Goal: Task Accomplishment & Management: Manage account settings

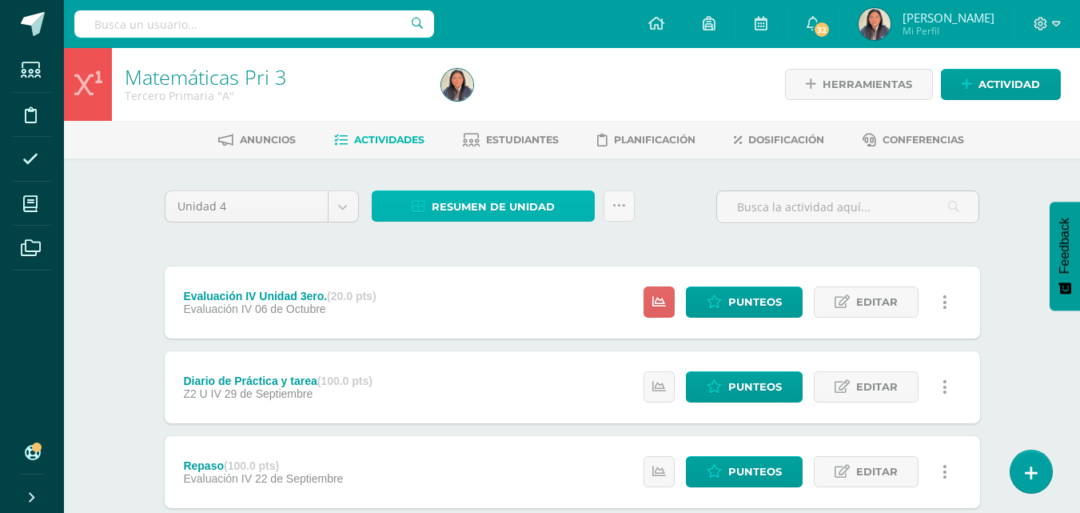
click at [529, 201] on span "Resumen de unidad" at bounding box center [493, 207] width 123 height 30
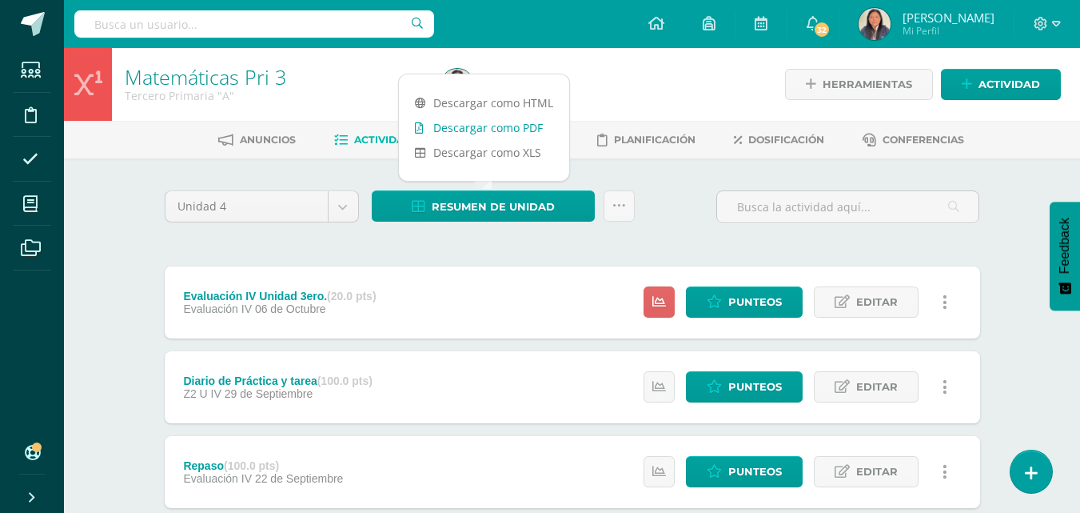
click at [505, 128] on link "Descargar como PDF" at bounding box center [484, 127] width 170 height 25
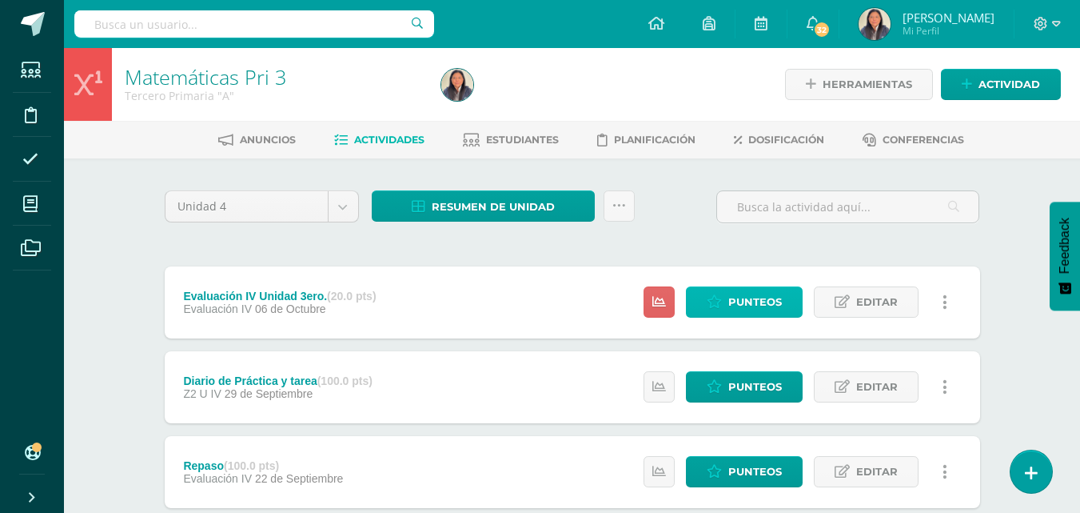
click at [784, 301] on link "Punteos" at bounding box center [744, 301] width 117 height 31
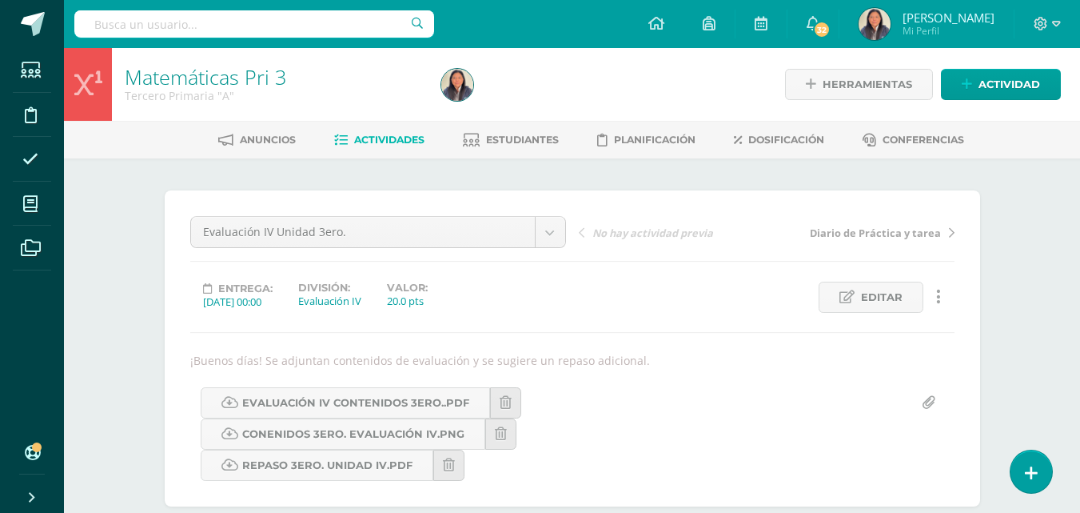
click at [400, 134] on span "Actividades" at bounding box center [389, 140] width 70 height 12
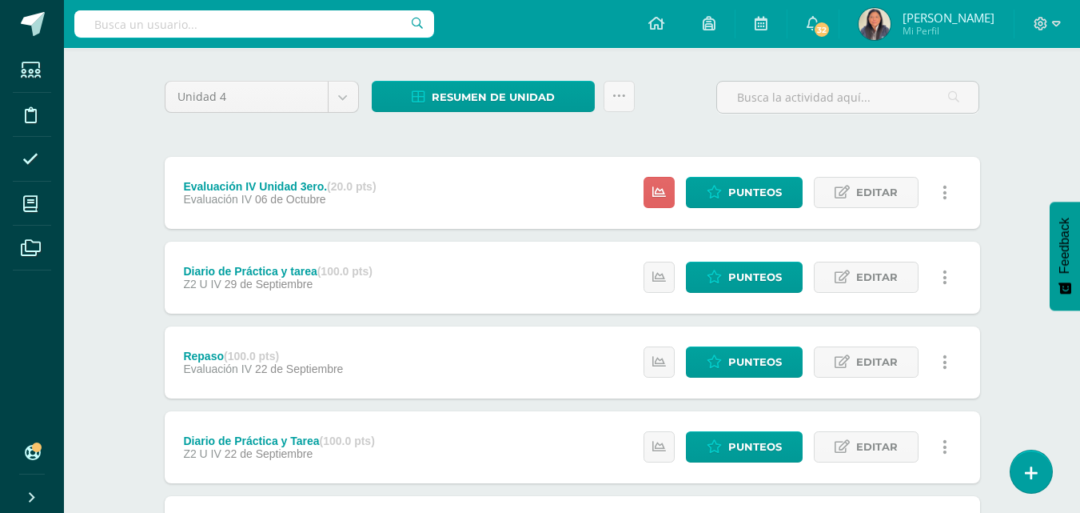
scroll to position [114, 0]
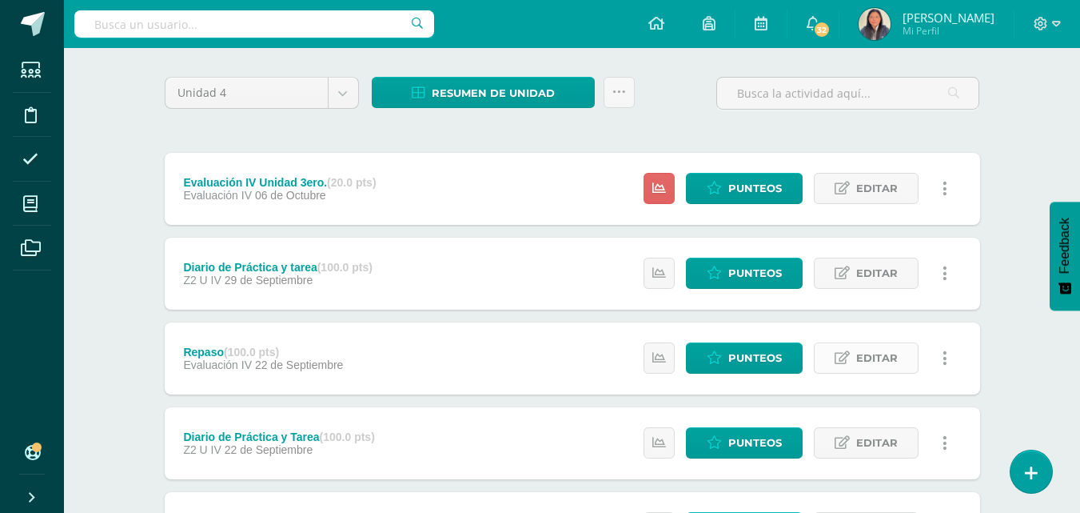
click at [880, 362] on span "Editar" at bounding box center [877, 358] width 42 height 30
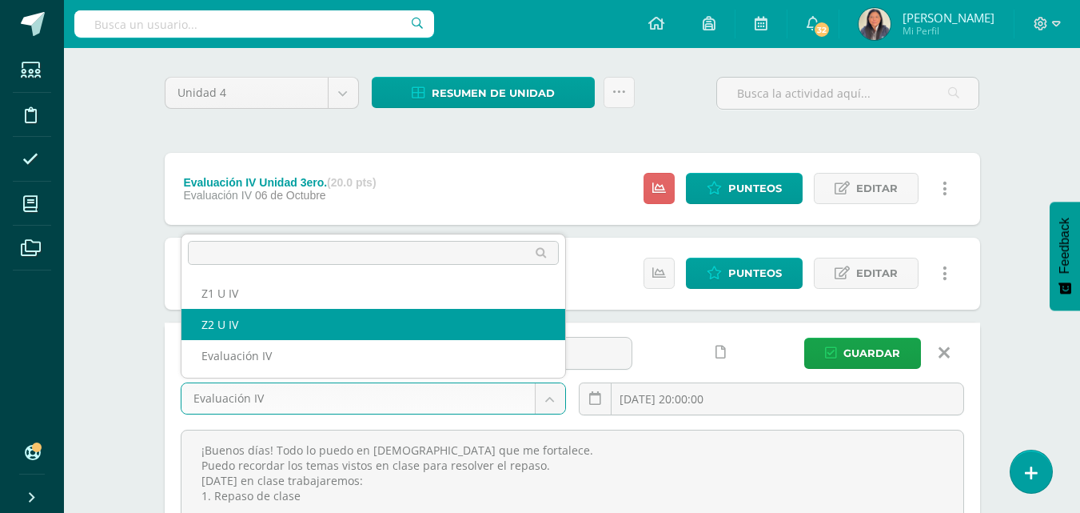
select select "29745"
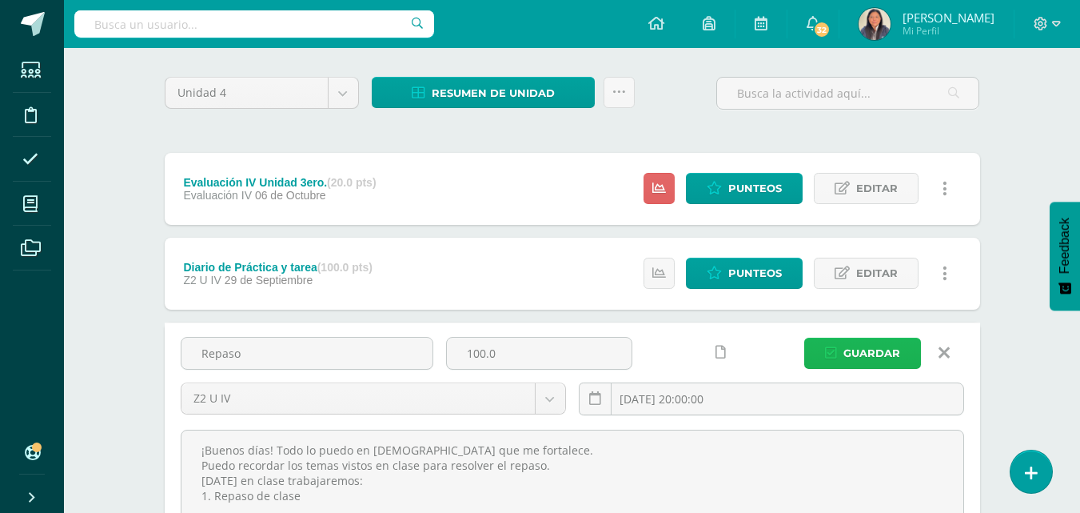
click at [888, 350] on span "Guardar" at bounding box center [872, 353] width 57 height 30
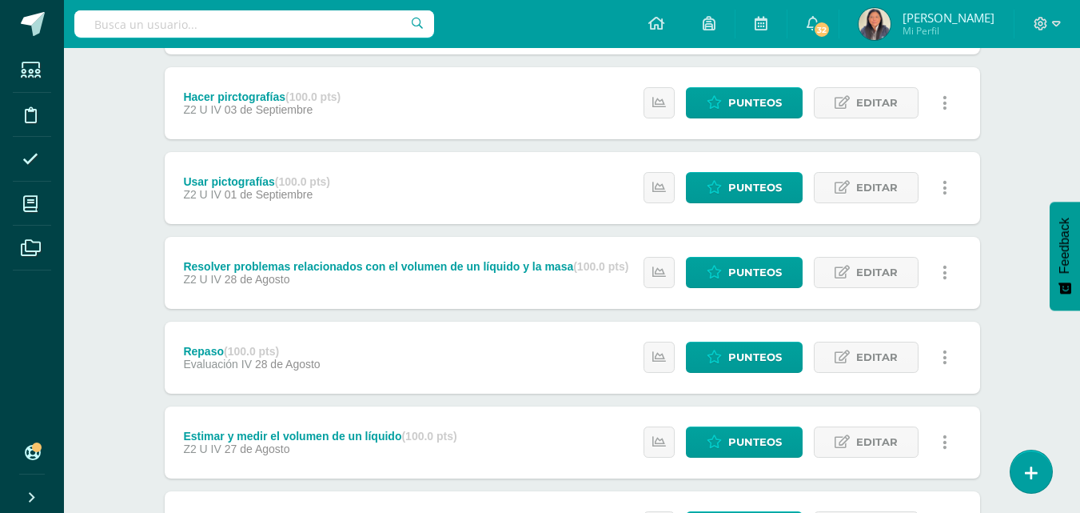
scroll to position [966, 0]
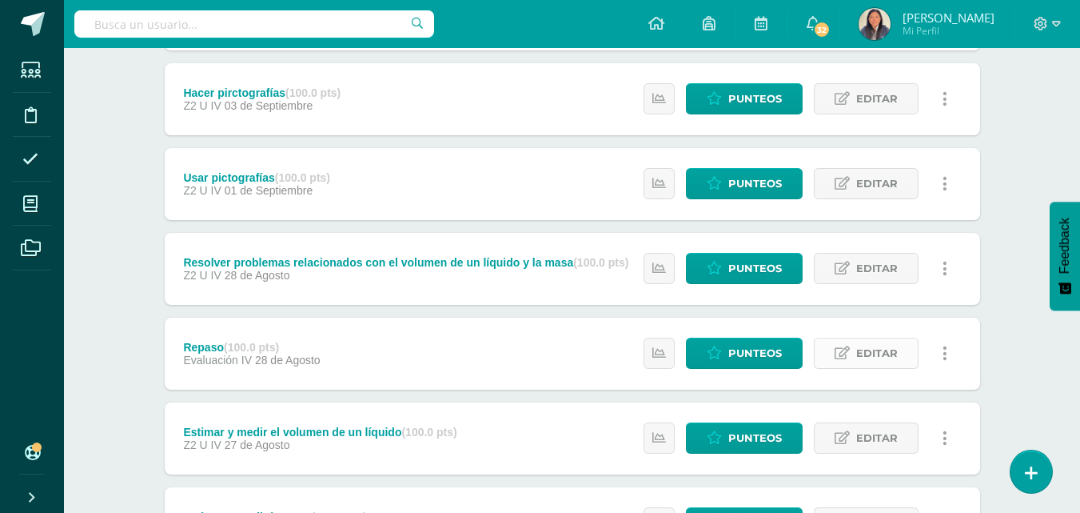
click at [896, 347] on span "Editar" at bounding box center [877, 353] width 42 height 30
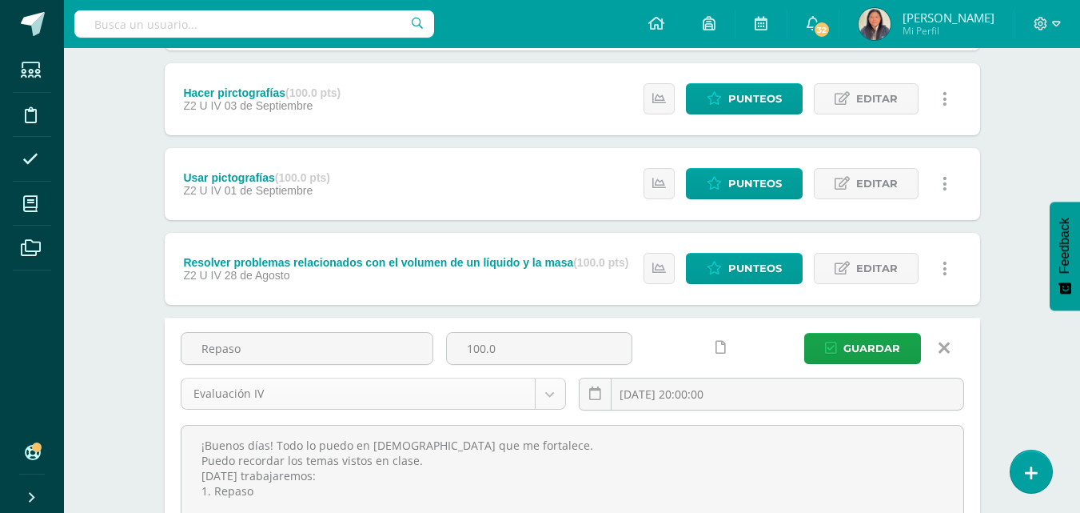
click at [548, 400] on body "La tarea Repaso fue editada exitosamente. Estudiantes Disciplina Asistencia Mis…" at bounding box center [540, 515] width 1080 height 2962
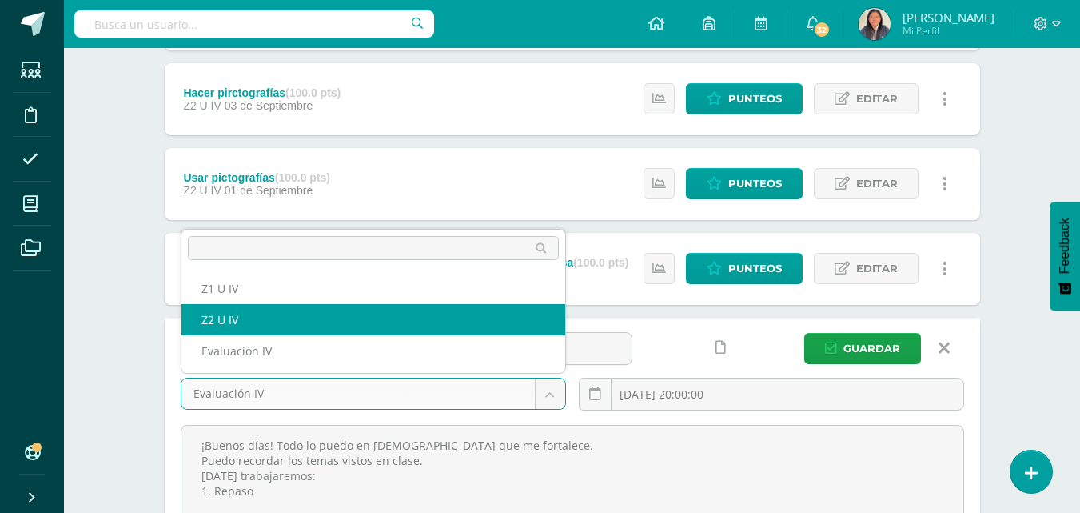
select select "29745"
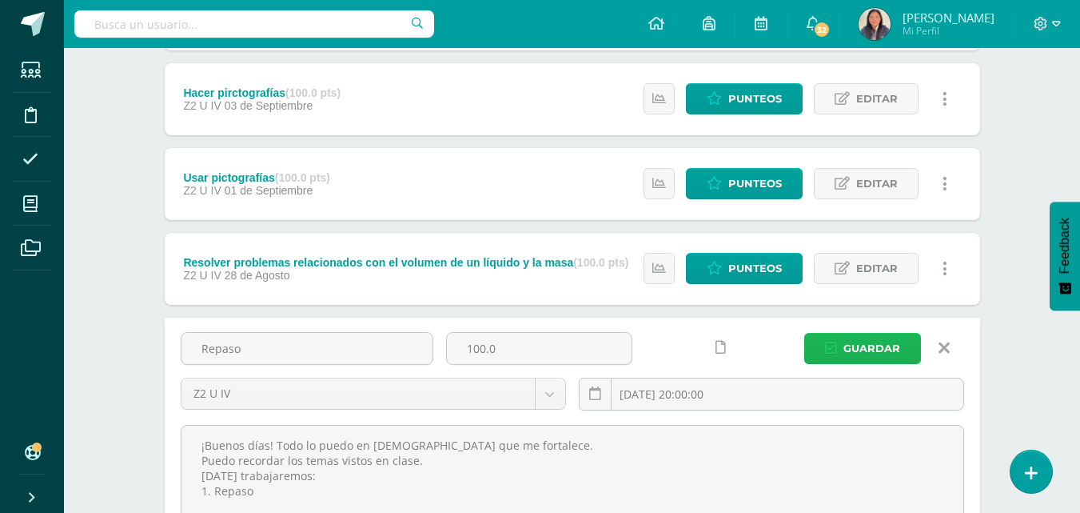
click at [870, 351] on span "Guardar" at bounding box center [872, 348] width 57 height 30
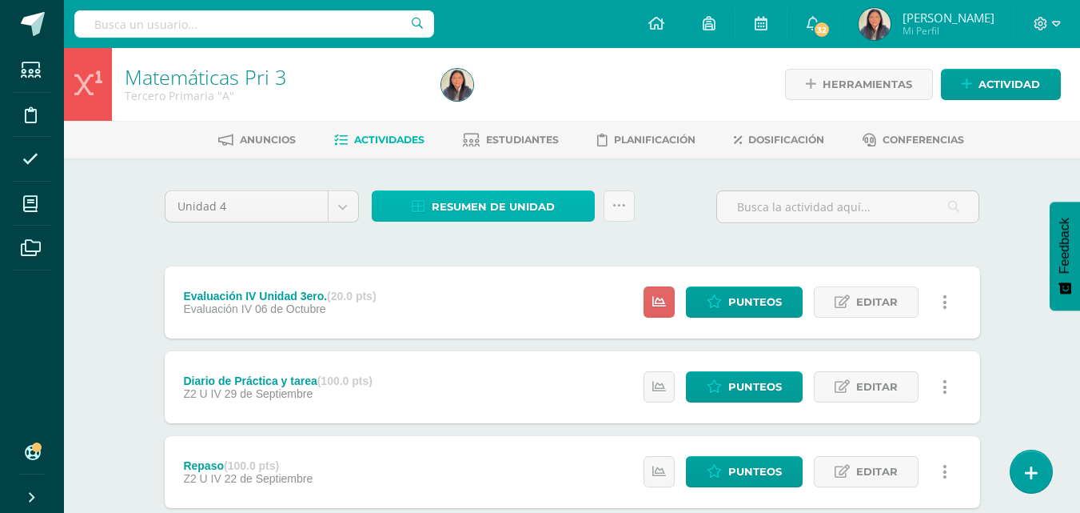
click at [545, 197] on span "Resumen de unidad" at bounding box center [493, 207] width 123 height 30
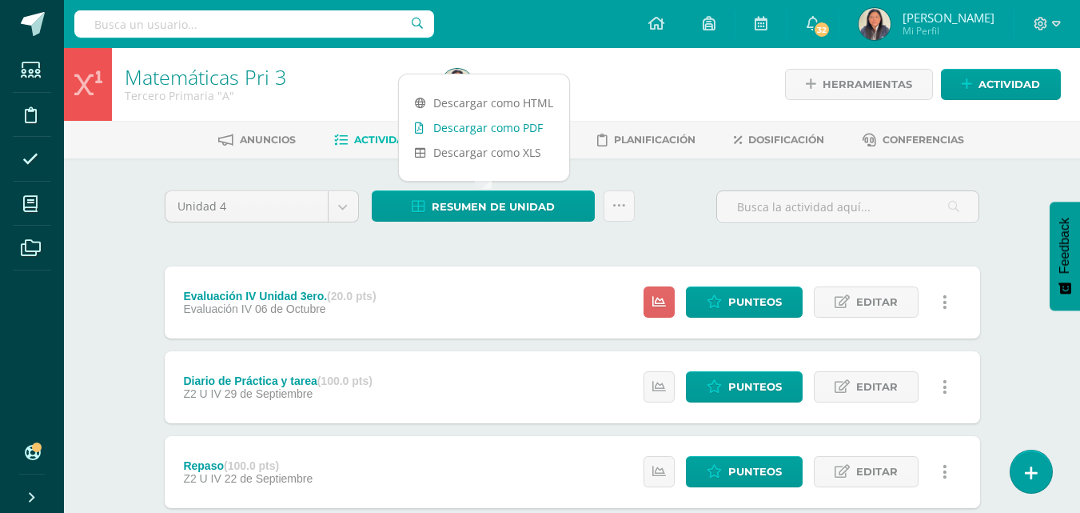
click at [515, 130] on link "Descargar como PDF" at bounding box center [484, 127] width 170 height 25
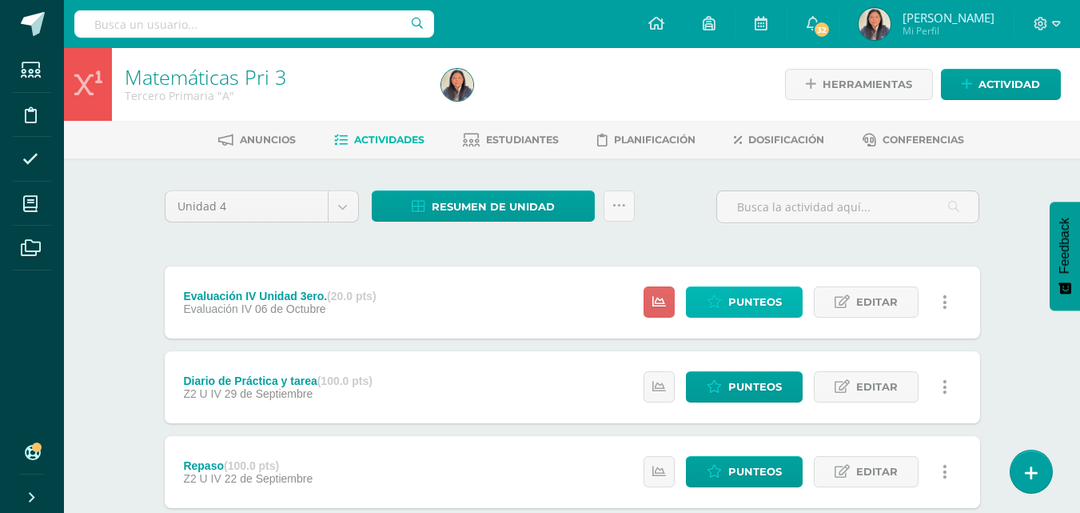
click at [764, 305] on span "Punteos" at bounding box center [755, 302] width 54 height 30
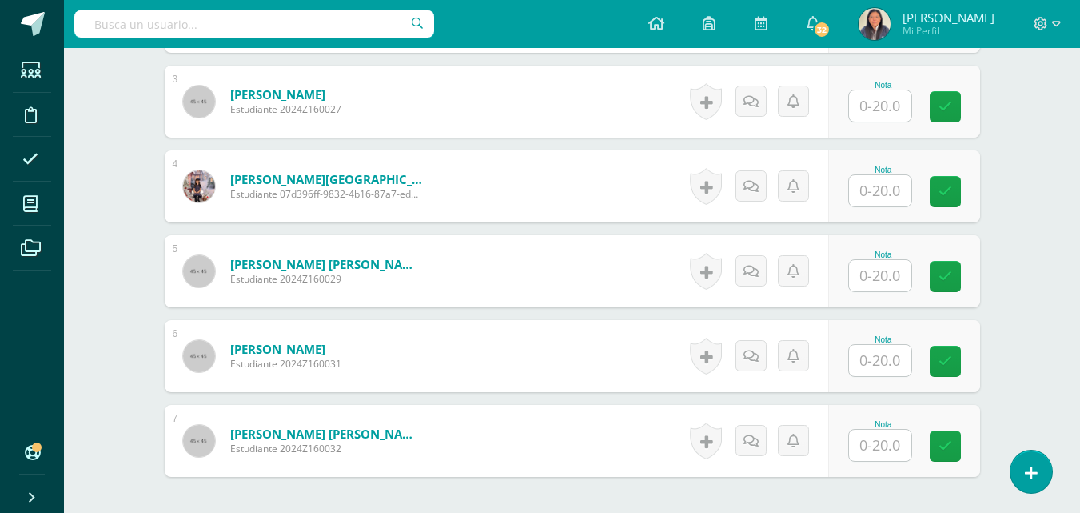
scroll to position [884, 0]
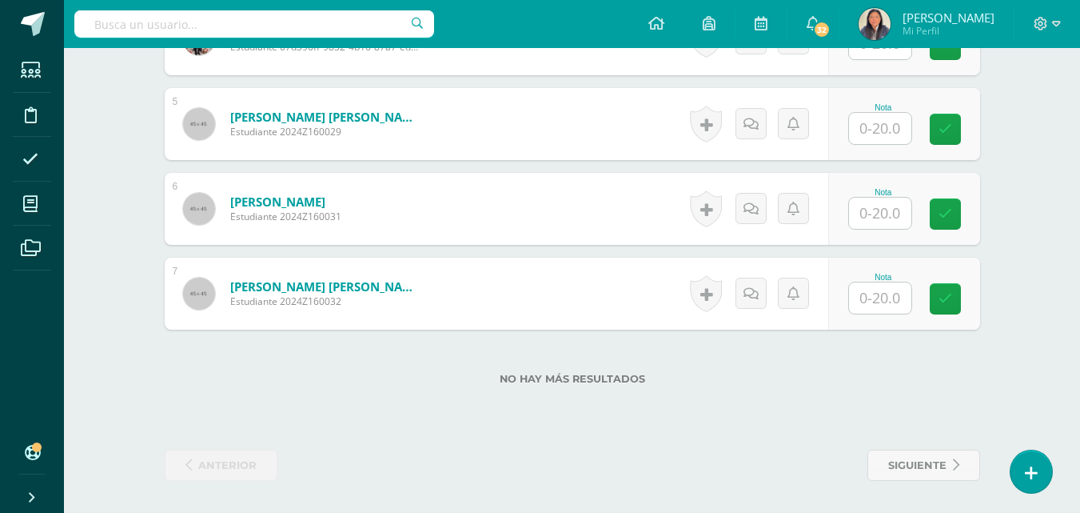
click at [881, 310] on input "text" at bounding box center [880, 297] width 62 height 31
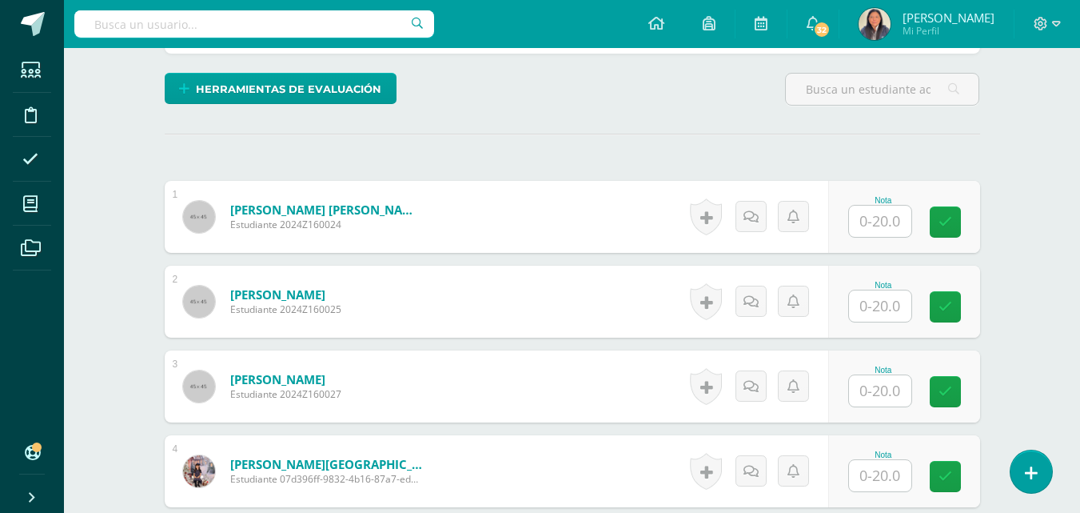
type input "18"
click at [895, 306] on input "text" at bounding box center [880, 305] width 62 height 31
click at [886, 480] on input "text" at bounding box center [889, 476] width 64 height 32
type input "1"
type input "20"
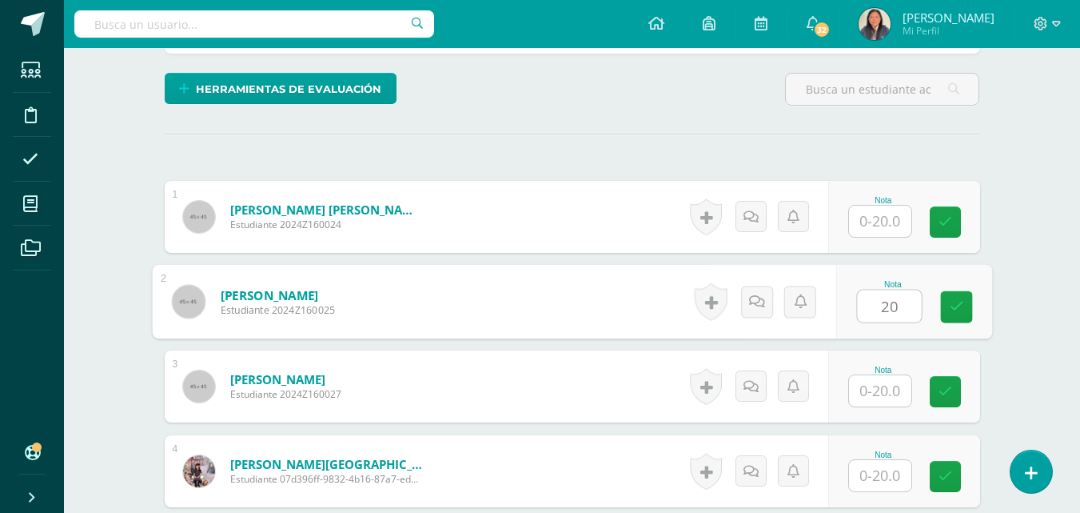
click at [876, 229] on input "text" at bounding box center [880, 220] width 62 height 31
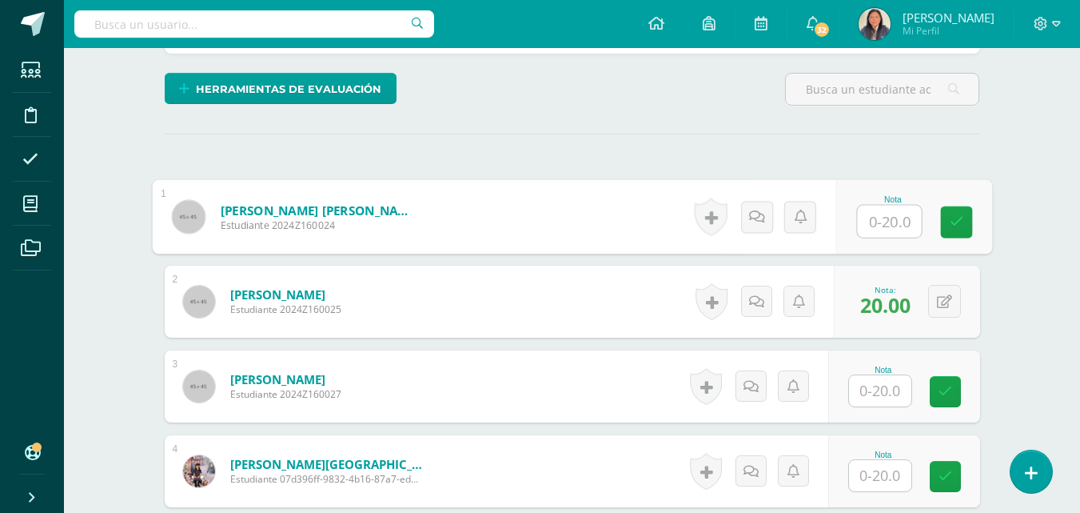
click at [876, 229] on input "text" at bounding box center [889, 221] width 64 height 32
type input "14"
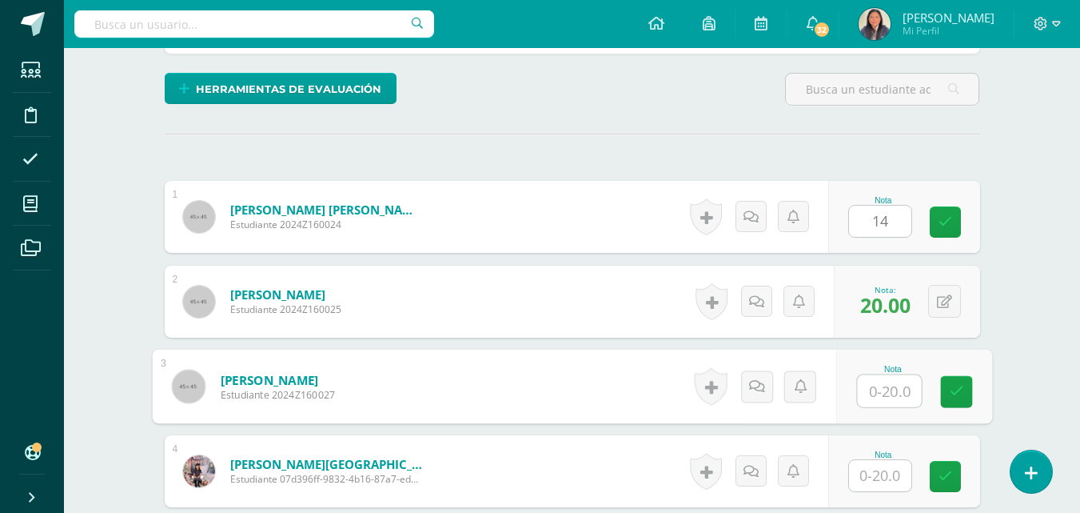
click at [902, 400] on input "text" at bounding box center [889, 391] width 64 height 32
type input "16"
click at [890, 469] on input "text" at bounding box center [880, 475] width 62 height 31
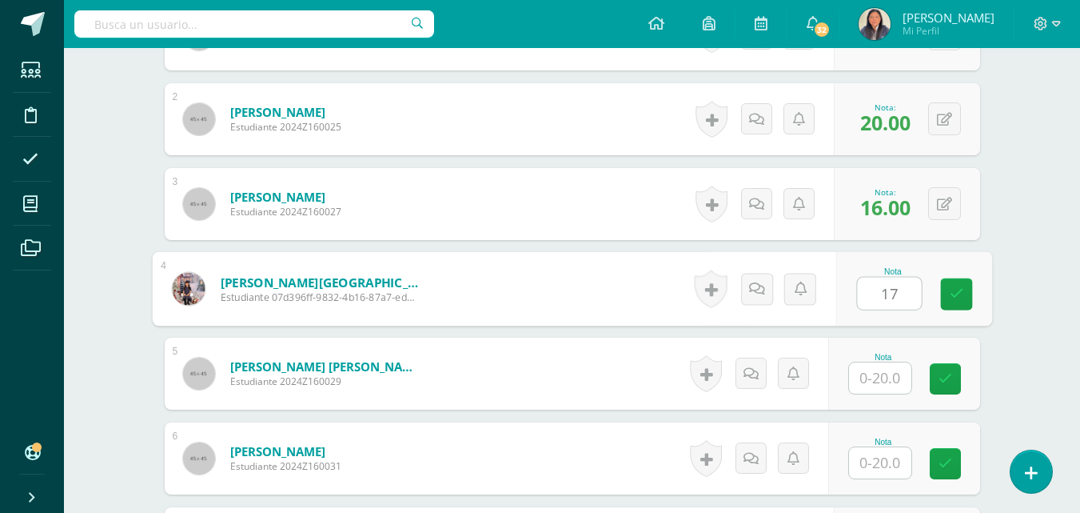
scroll to position [676, 0]
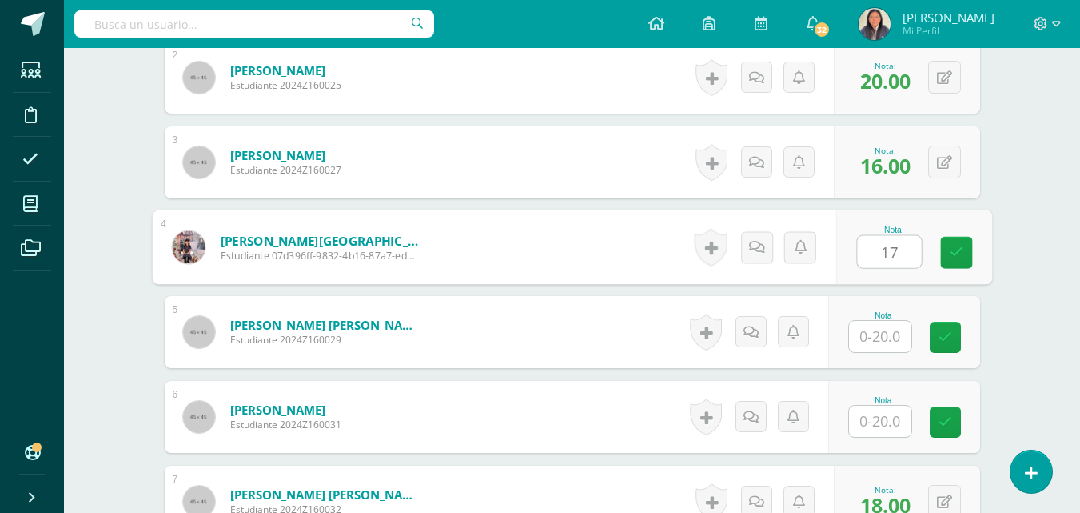
type input "17"
click at [893, 429] on input "text" at bounding box center [880, 420] width 62 height 31
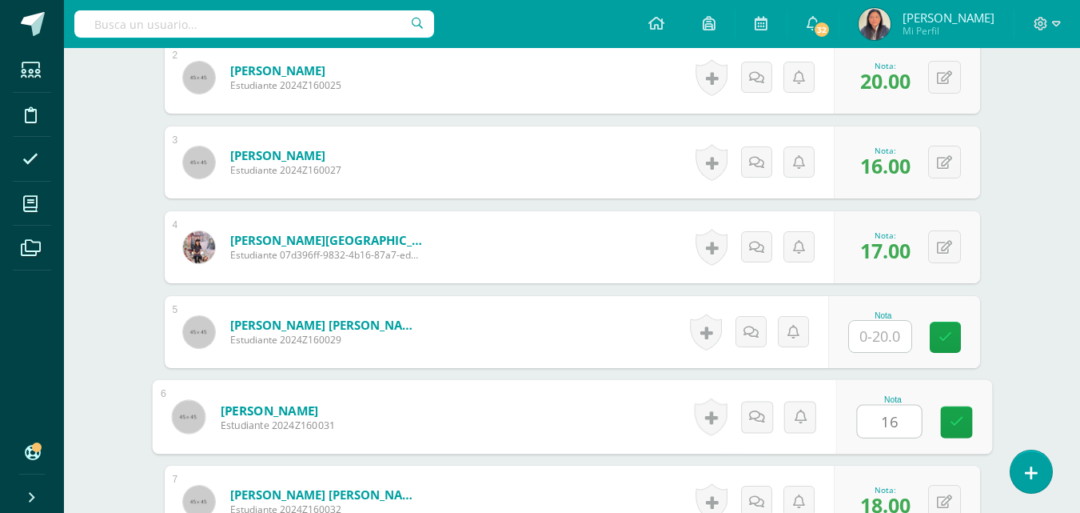
type input "16"
click at [885, 344] on input "text" at bounding box center [880, 336] width 62 height 31
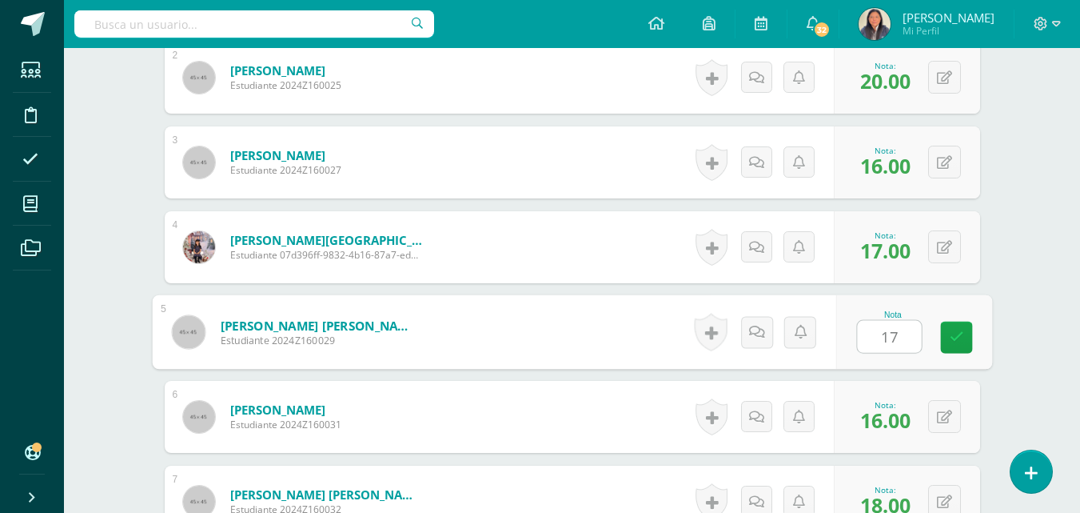
type input "17"
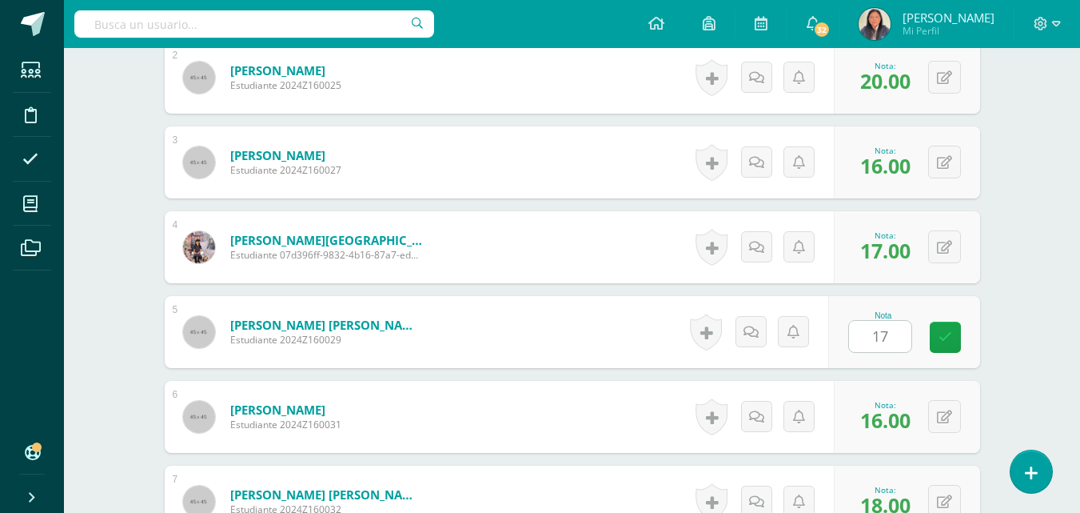
click at [1063, 254] on div "Matemáticas Pri 3 Tercero Primaria "A" Herramientas Detalle de asistencias Acti…" at bounding box center [572, 46] width 1016 height 1349
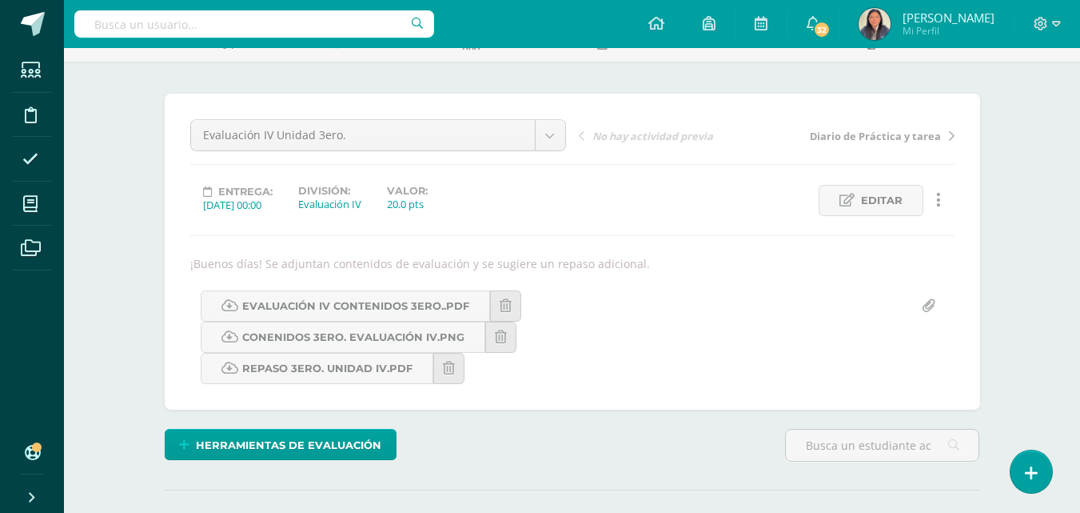
scroll to position [0, 0]
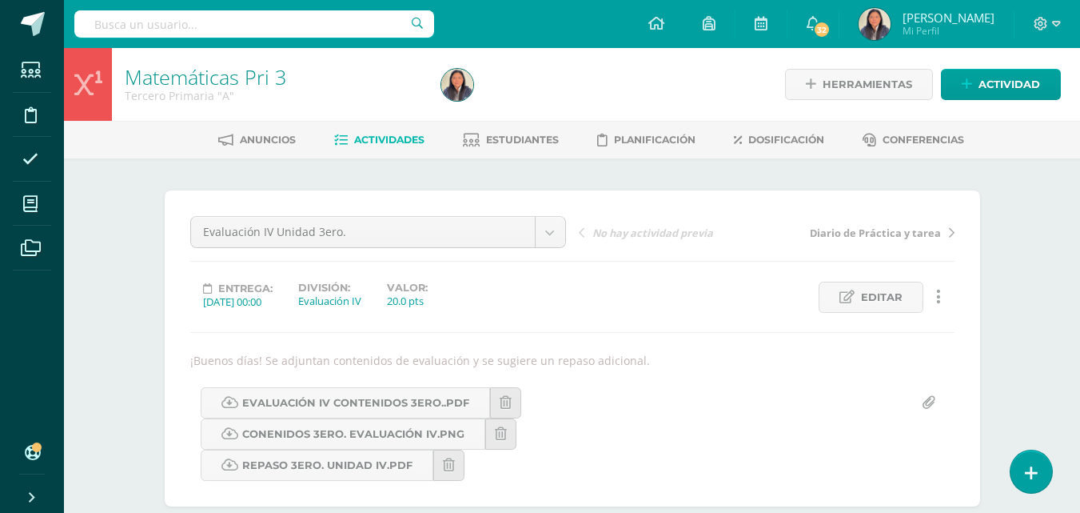
click at [376, 142] on span "Actividades" at bounding box center [389, 140] width 70 height 12
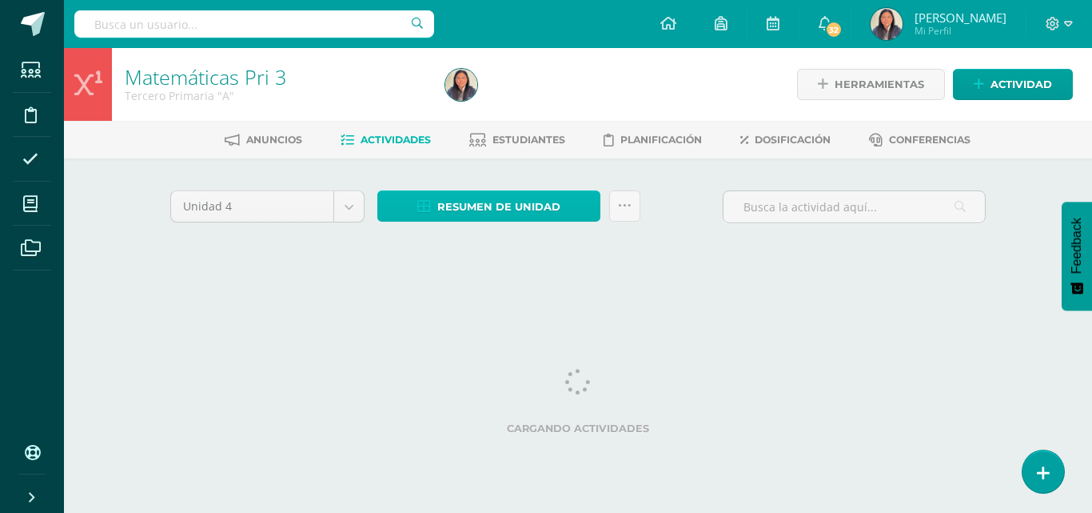
click at [548, 204] on span "Resumen de unidad" at bounding box center [498, 207] width 123 height 30
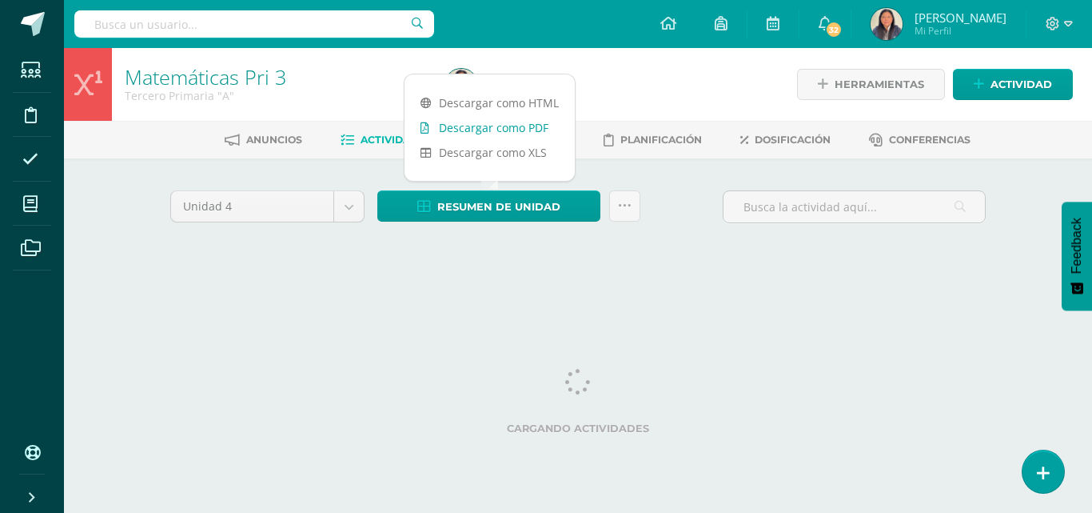
click at [516, 122] on link "Descargar como PDF" at bounding box center [490, 127] width 170 height 25
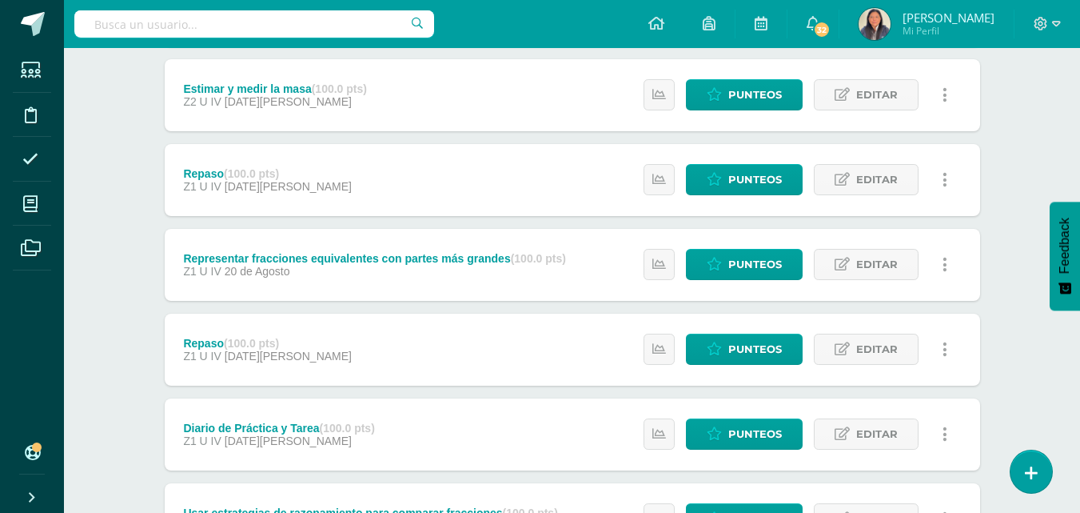
scroll to position [1823, 0]
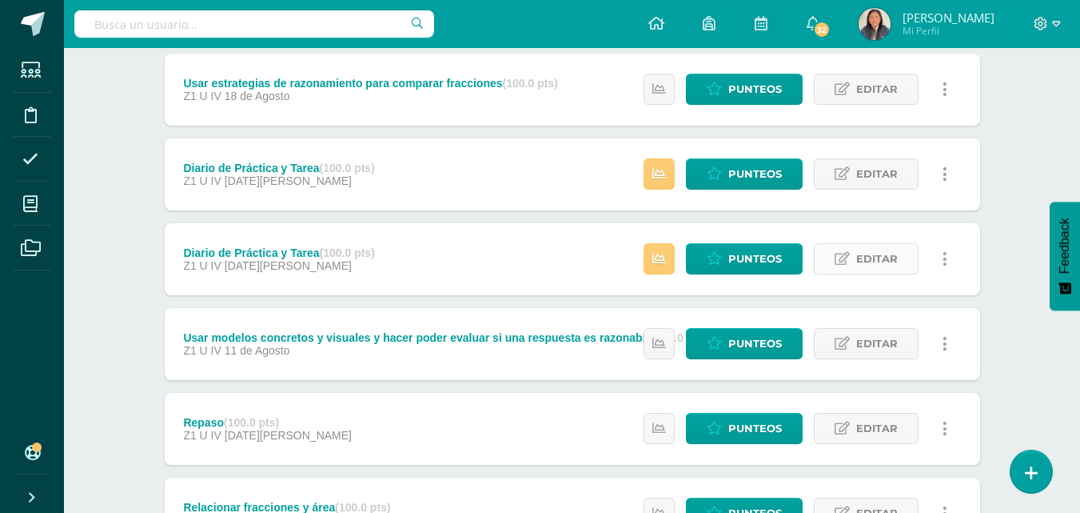
click at [868, 265] on span "Editar" at bounding box center [877, 259] width 42 height 30
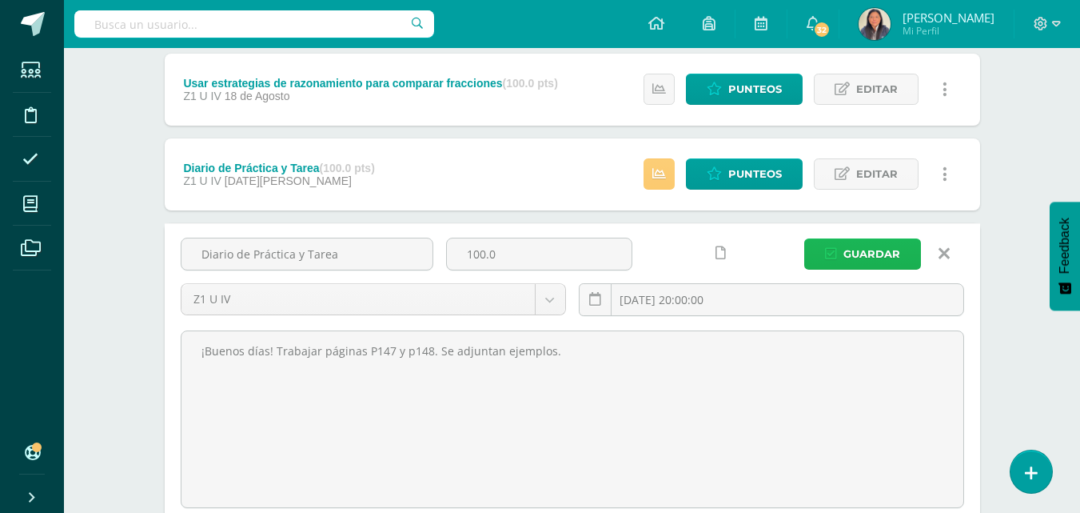
click at [892, 244] on span "Guardar" at bounding box center [872, 254] width 57 height 30
click at [753, 172] on span "Punteos" at bounding box center [755, 174] width 54 height 30
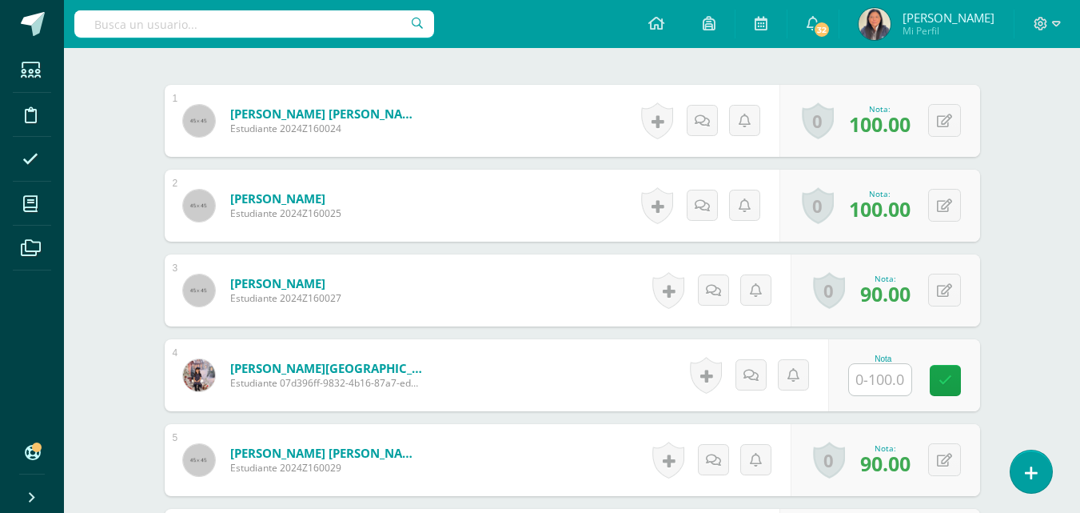
scroll to position [493, 0]
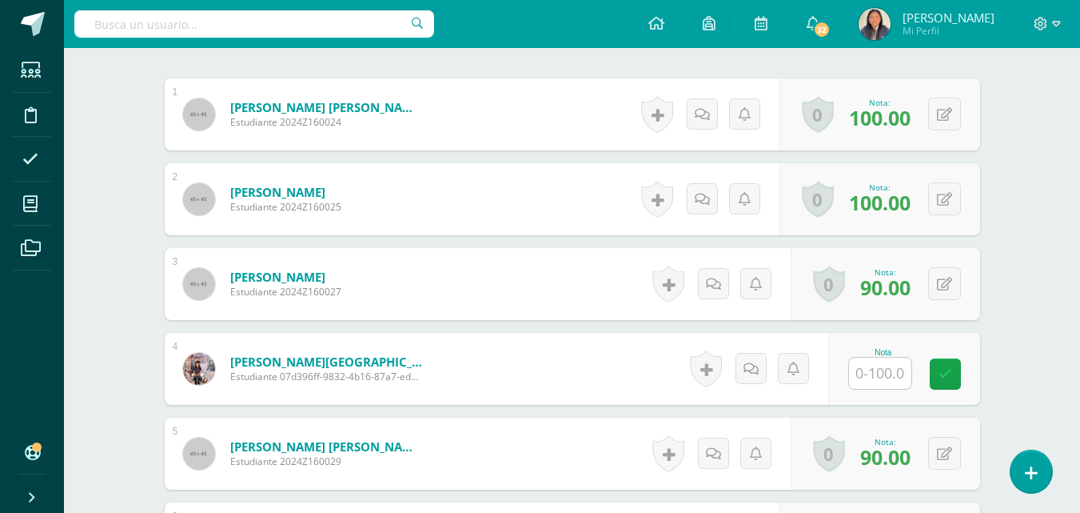
click at [898, 377] on input "text" at bounding box center [880, 372] width 62 height 31
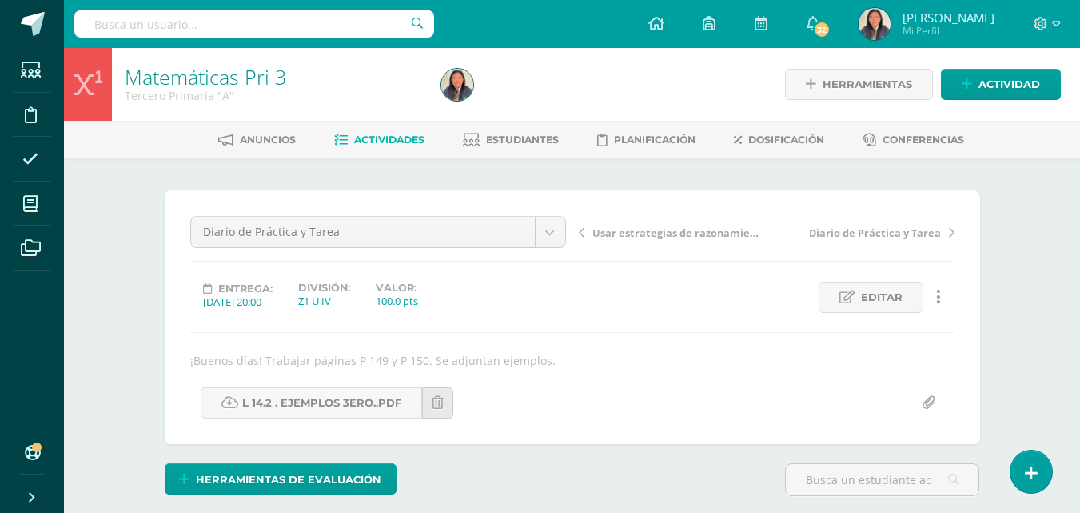
type input "80"
click at [413, 140] on span "Actividades" at bounding box center [389, 140] width 70 height 12
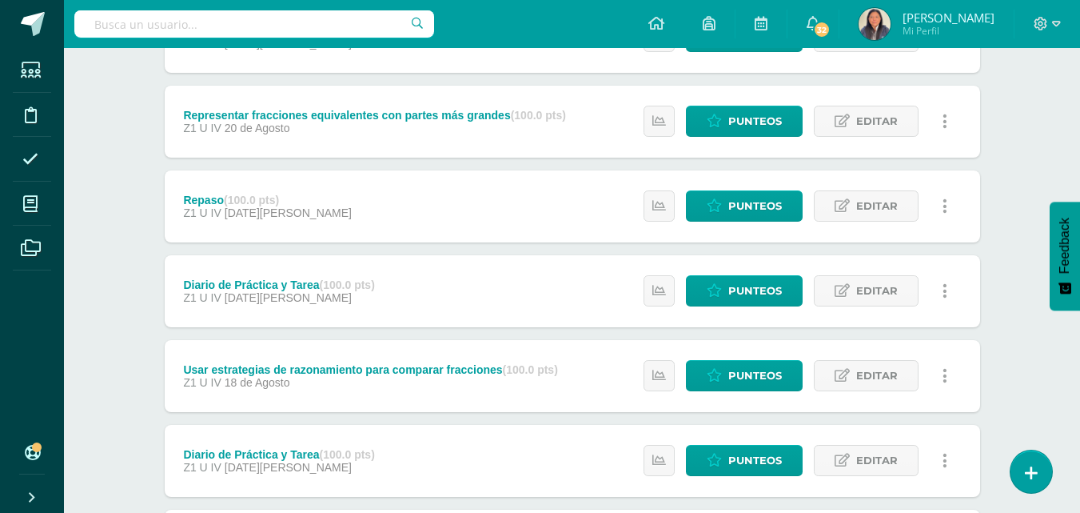
scroll to position [1844, 0]
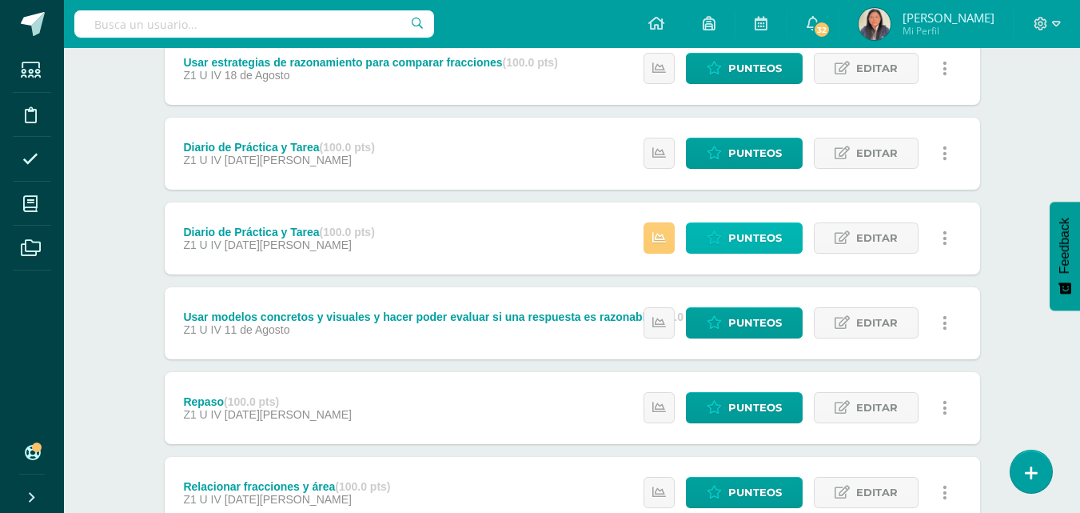
click at [744, 242] on span "Punteos" at bounding box center [755, 238] width 54 height 30
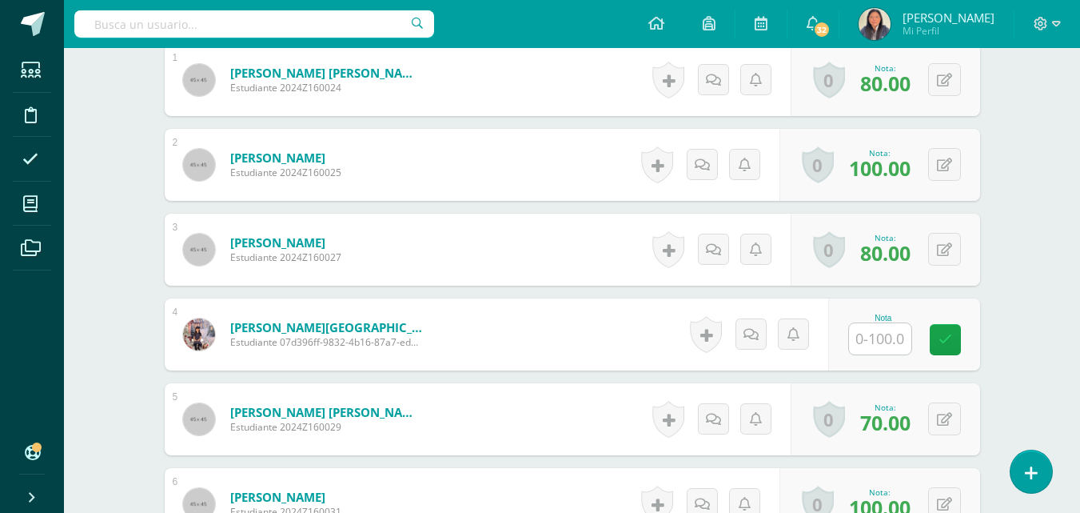
scroll to position [579, 0]
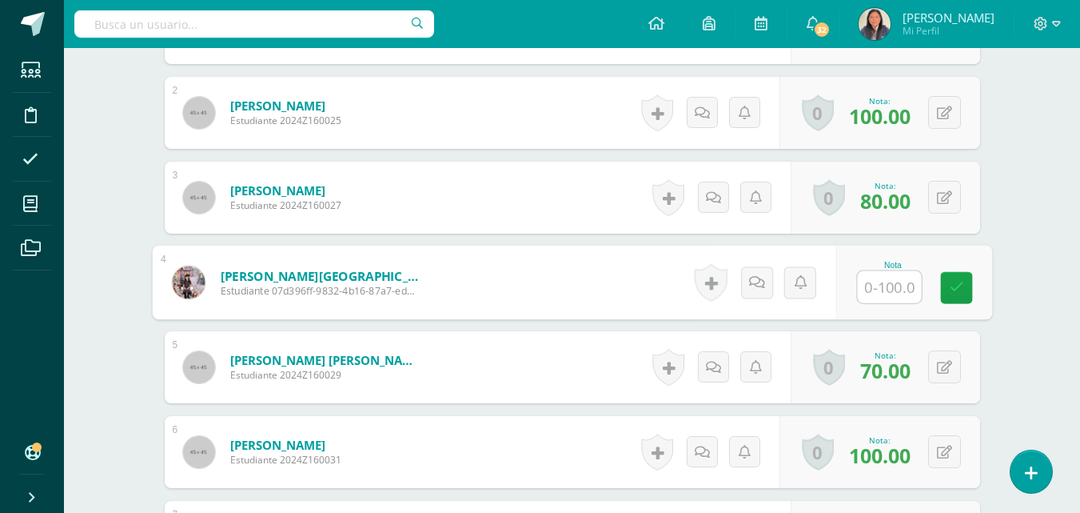
click at [883, 290] on input "text" at bounding box center [889, 287] width 64 height 32
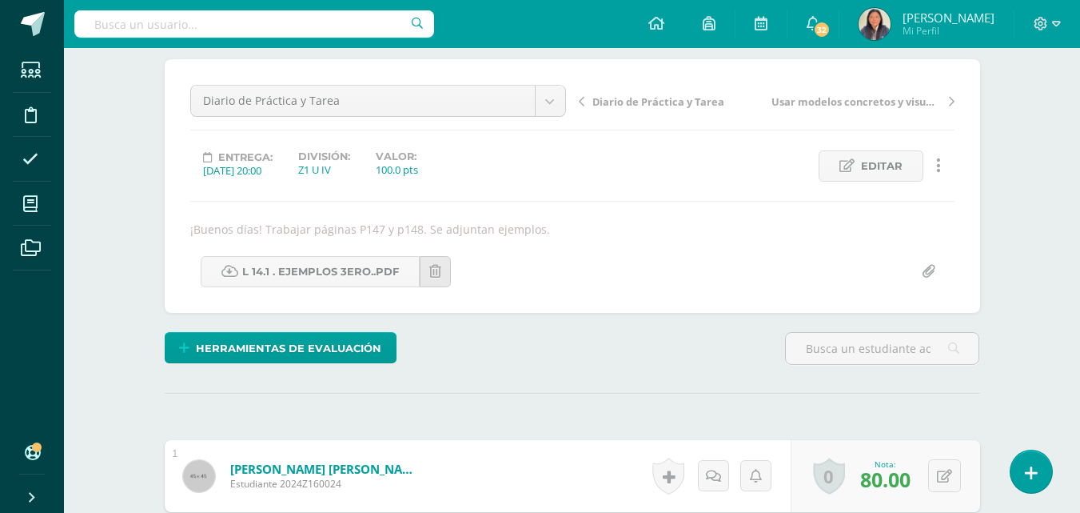
scroll to position [0, 0]
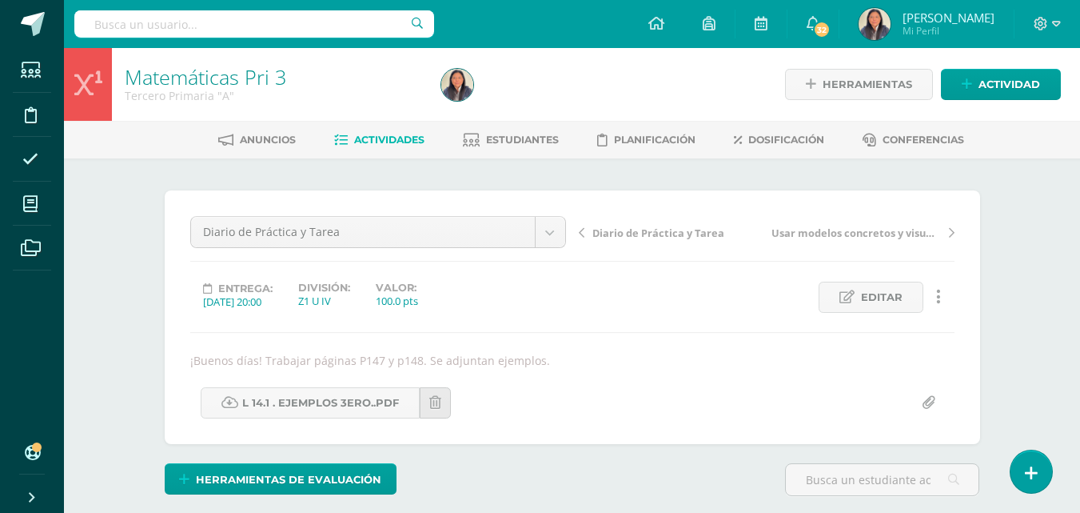
type input "80"
click at [394, 134] on span "Actividades" at bounding box center [389, 140] width 70 height 12
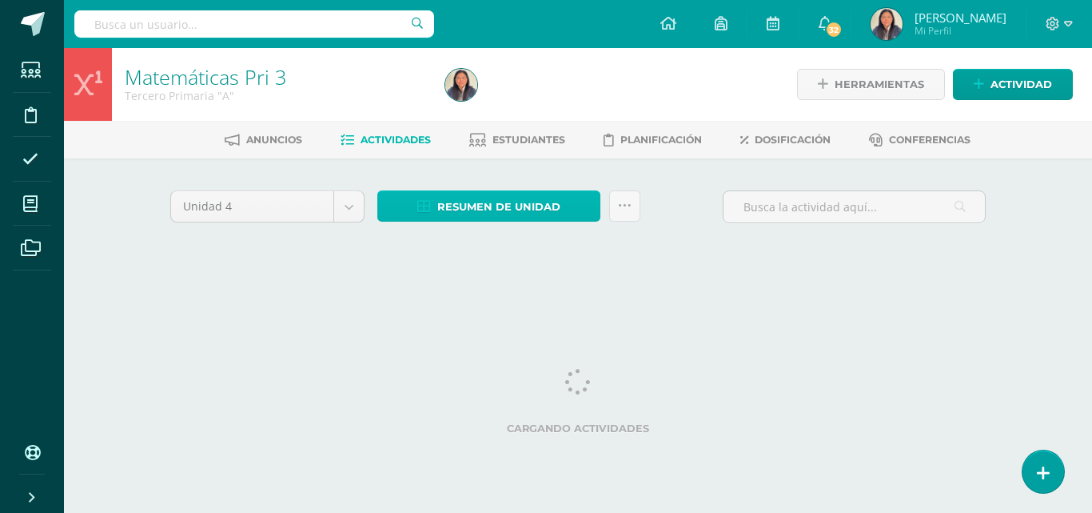
click at [544, 201] on span "Resumen de unidad" at bounding box center [498, 207] width 123 height 30
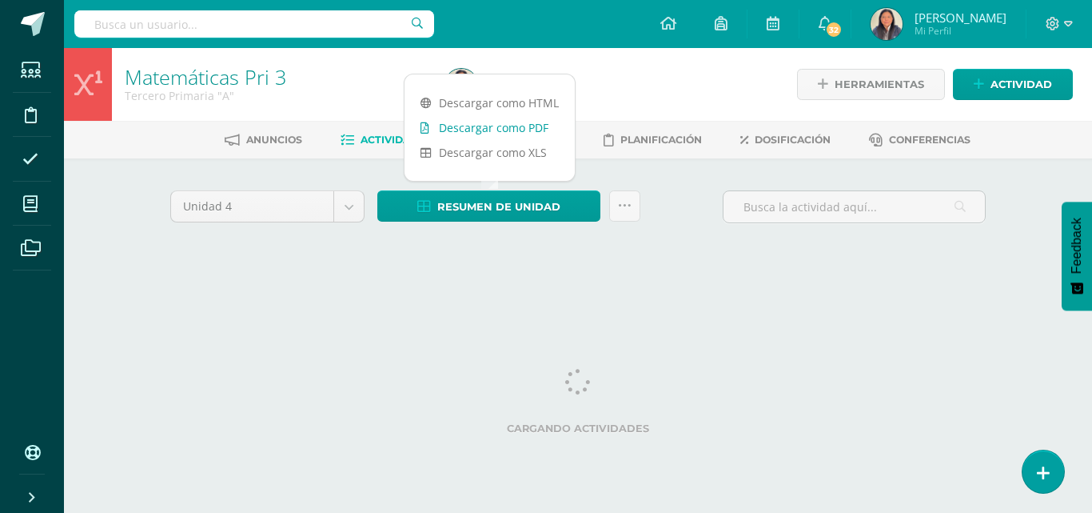
click at [507, 128] on link "Descargar como PDF" at bounding box center [490, 127] width 170 height 25
